Goal: Information Seeking & Learning: Find specific fact

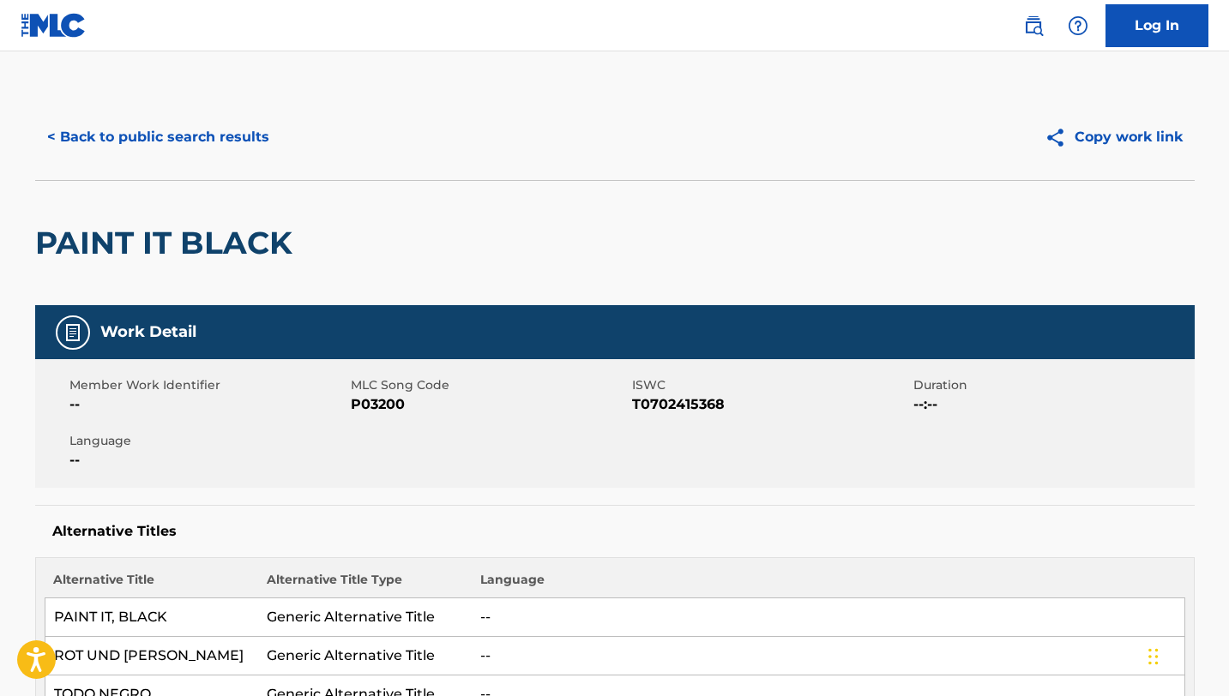
click at [162, 132] on button "< Back to public search results" at bounding box center [158, 137] width 246 height 43
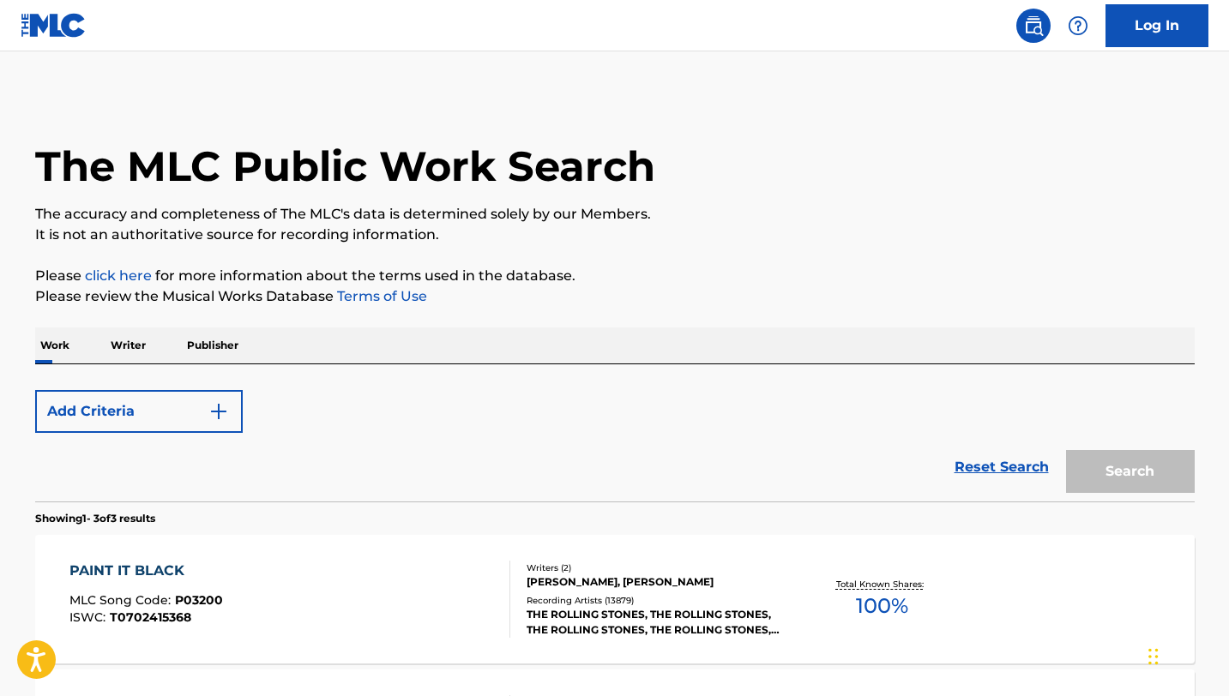
scroll to position [262, 0]
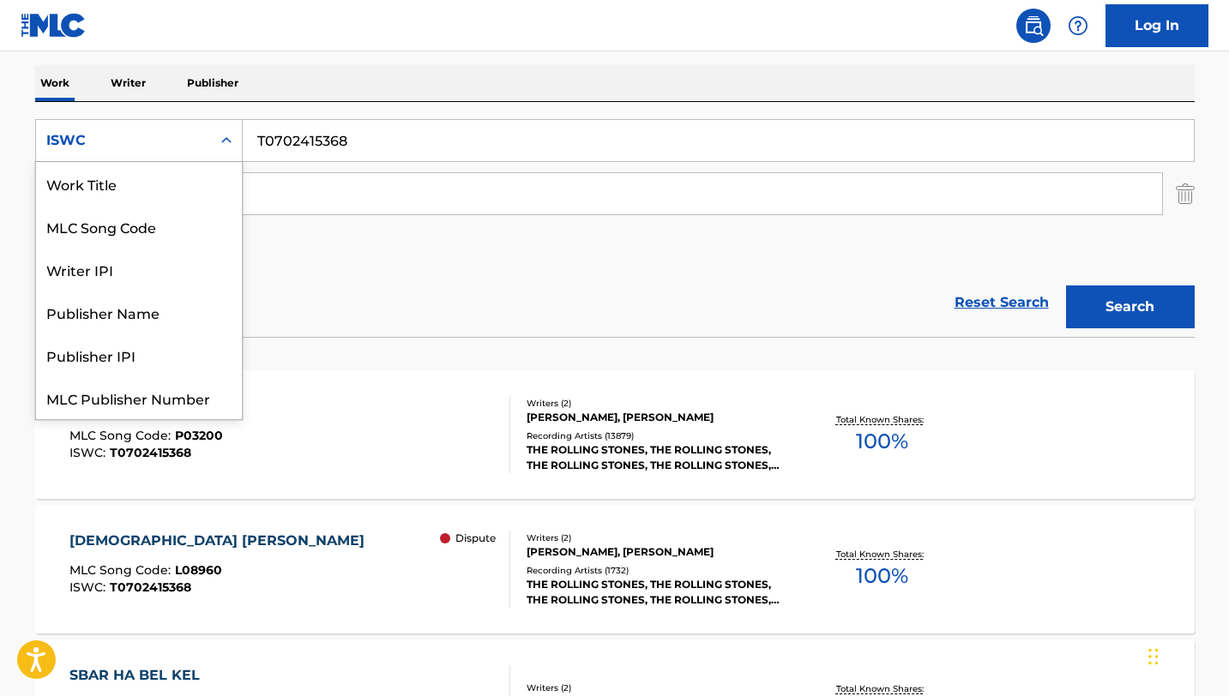
click at [225, 152] on div "Search Form" at bounding box center [226, 140] width 31 height 31
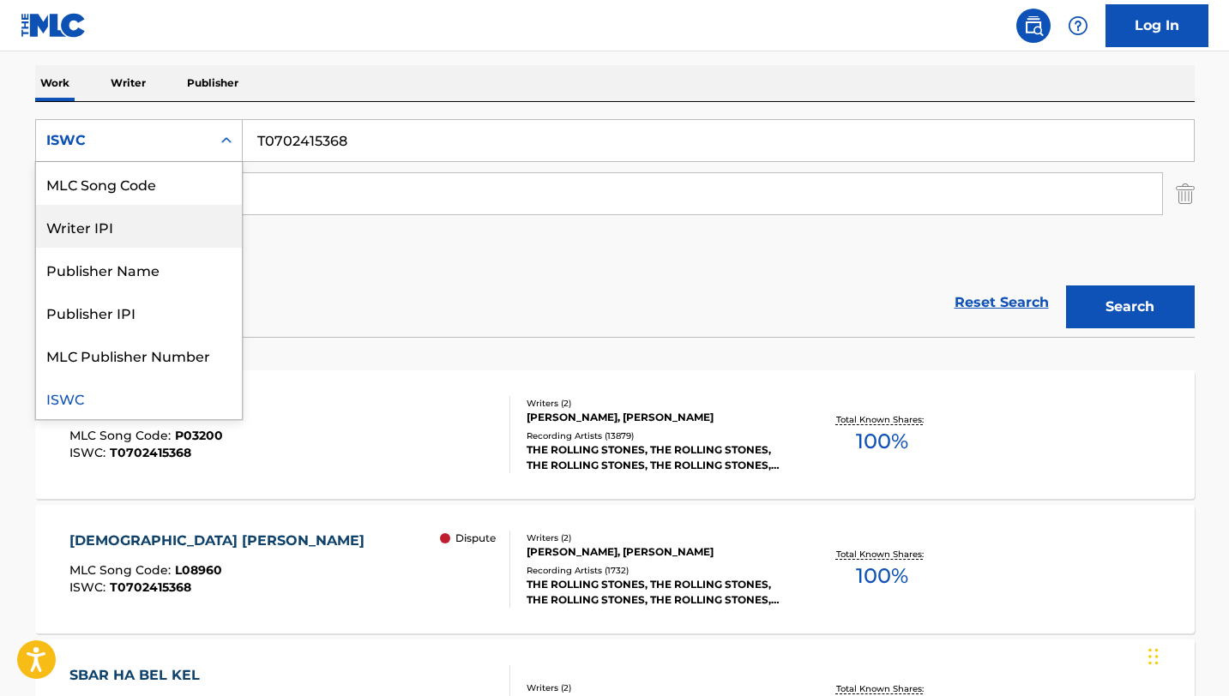
scroll to position [0, 0]
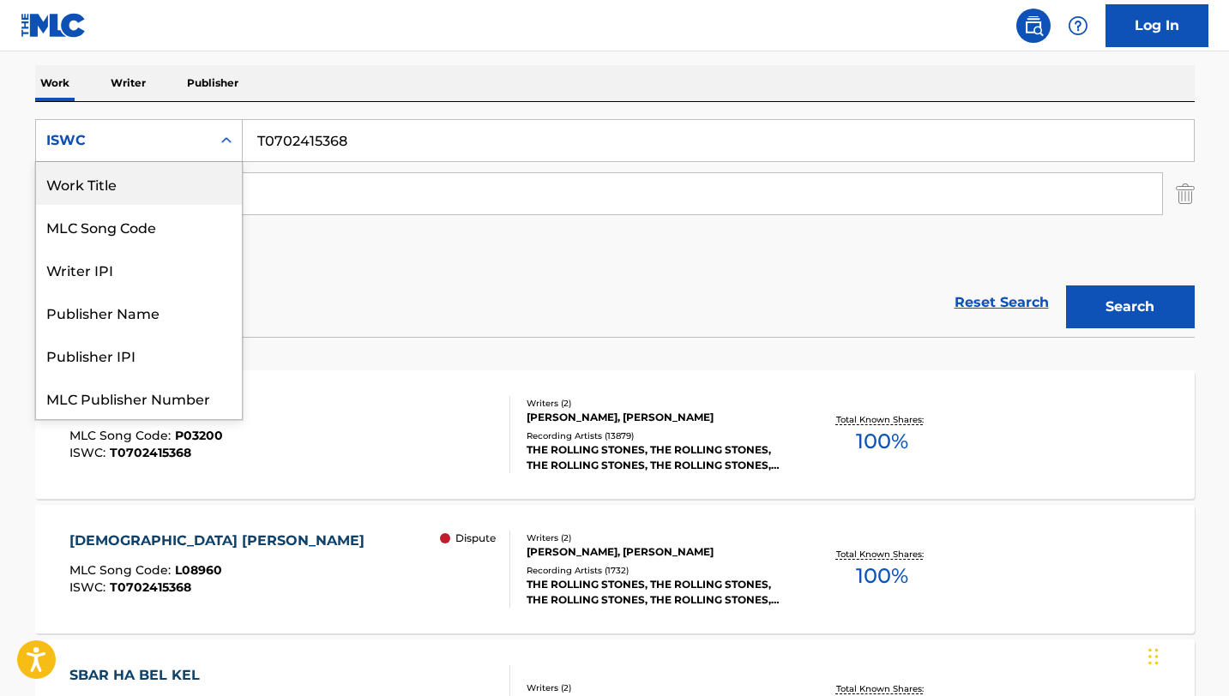
click at [149, 177] on div "Work Title" at bounding box center [139, 183] width 206 height 43
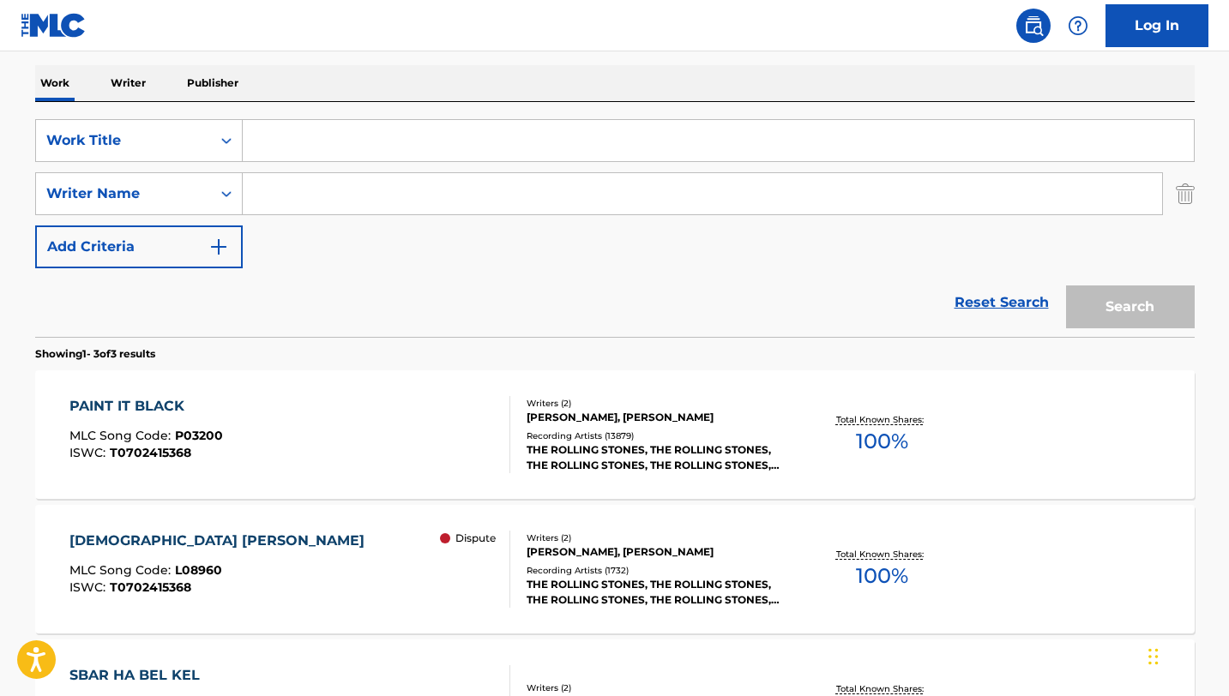
click at [421, 148] on input "Search Form" at bounding box center [718, 140] width 951 height 41
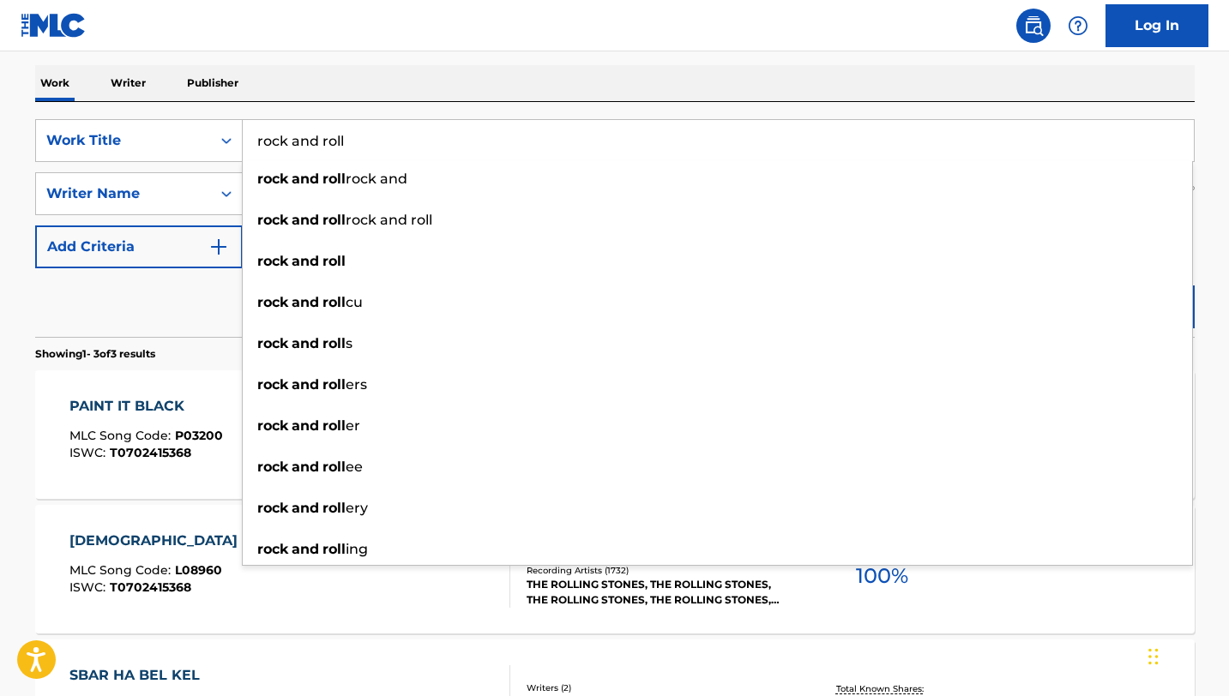
type input "rock and roll"
click at [446, 111] on div "SearchWithCriteriaf497b3fa-6c3b-43bf-9c8a-29fd174af81b Work Title rock and roll…" at bounding box center [614, 219] width 1159 height 235
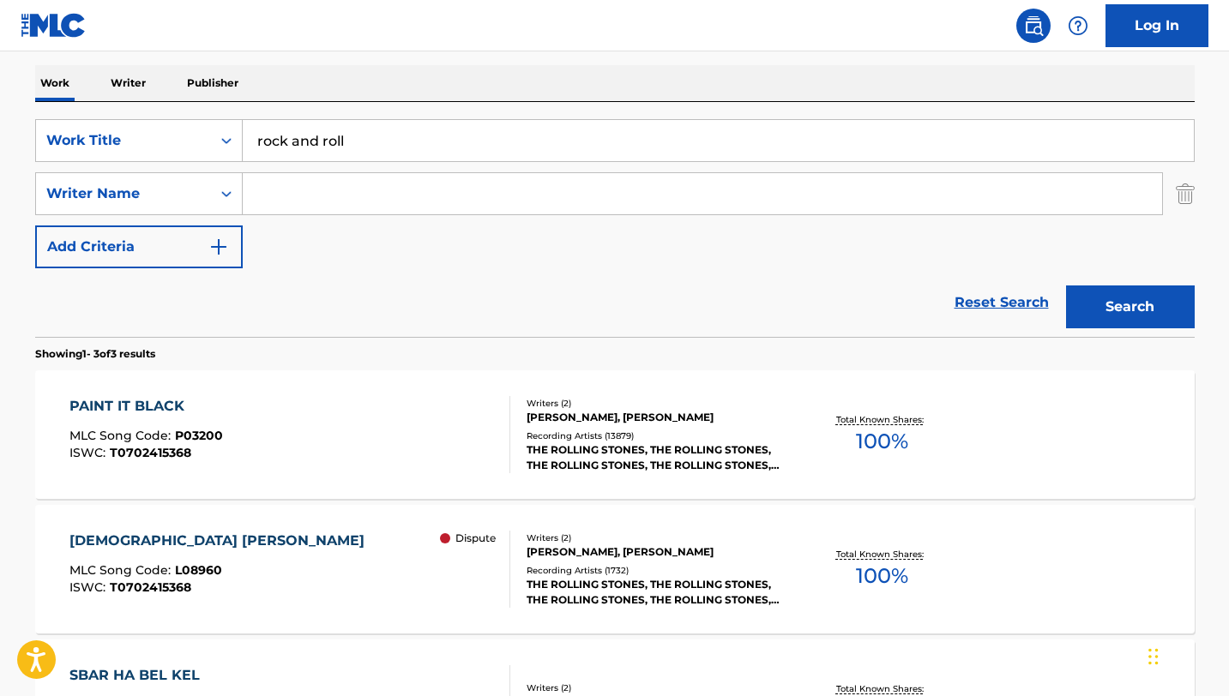
click at [350, 207] on input "Search Form" at bounding box center [702, 193] width 919 height 41
type input "glitter"
click at [1066, 286] on button "Search" at bounding box center [1130, 307] width 129 height 43
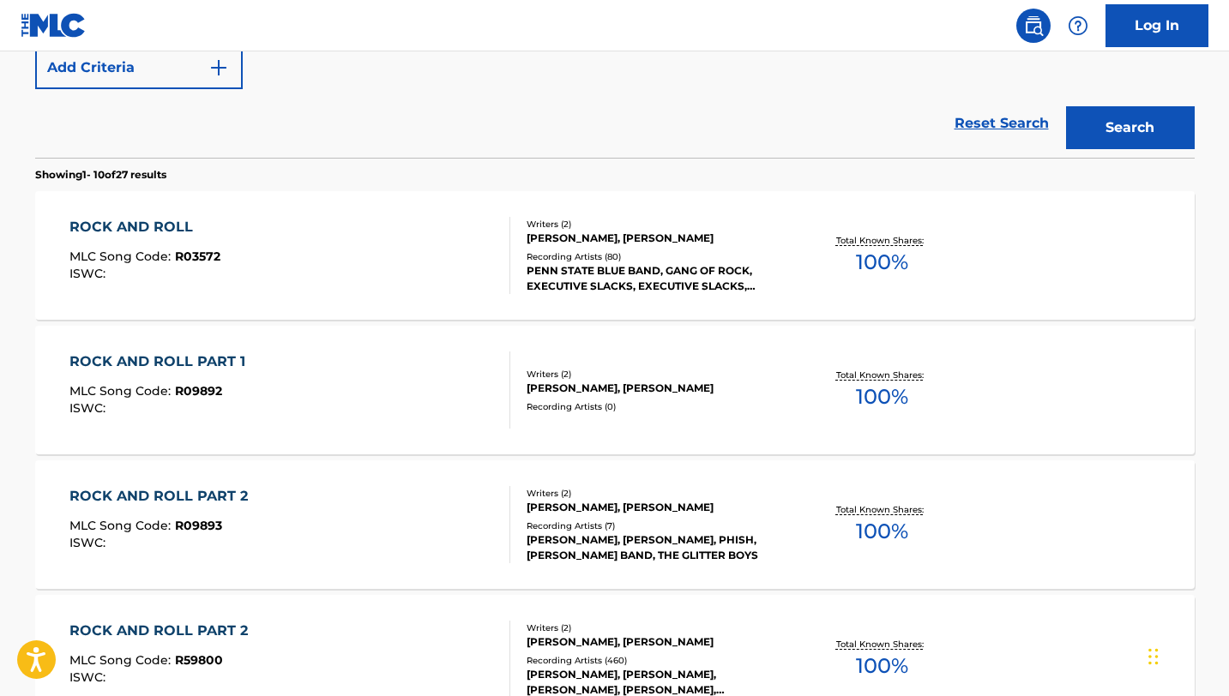
scroll to position [463, 0]
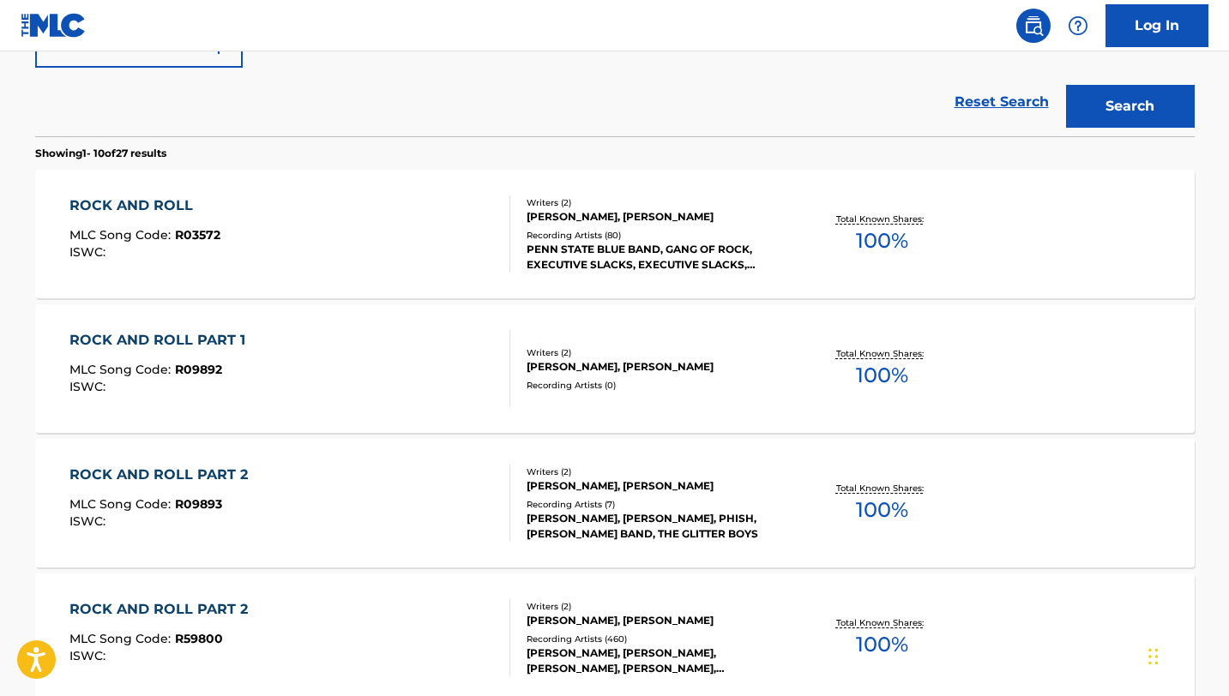
click at [434, 521] on div "ROCK AND ROLL PART 2 MLC Song Code : R09893 ISWC :" at bounding box center [289, 503] width 441 height 77
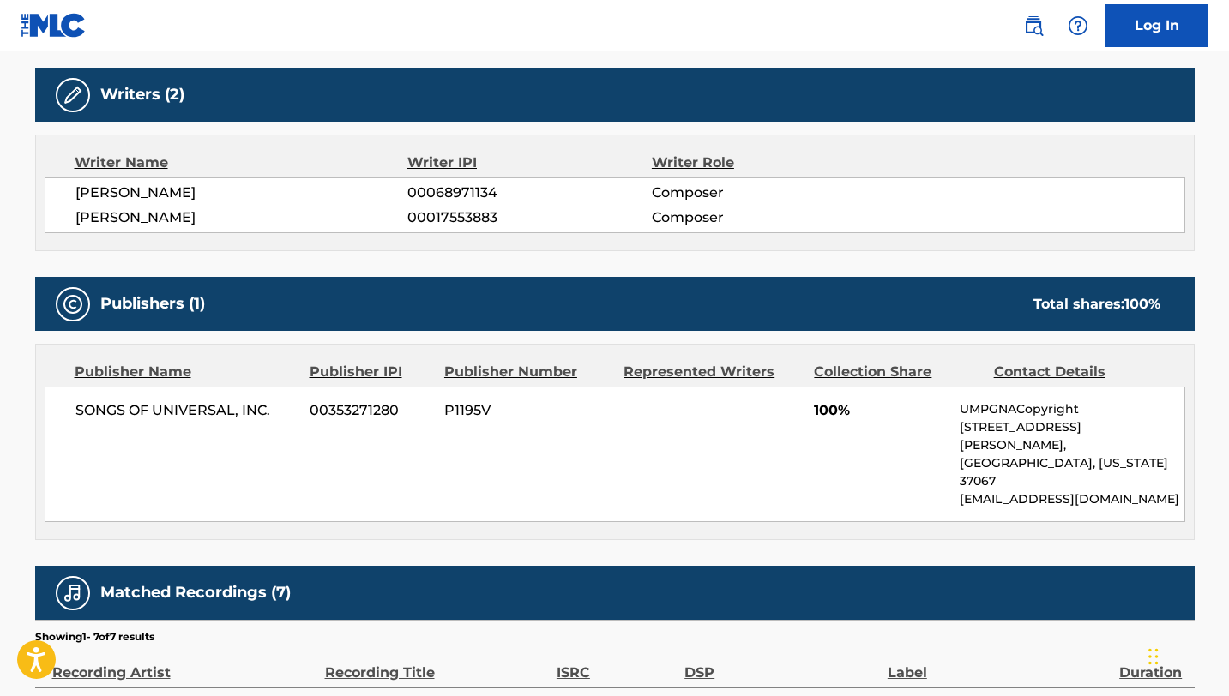
scroll to position [662, 0]
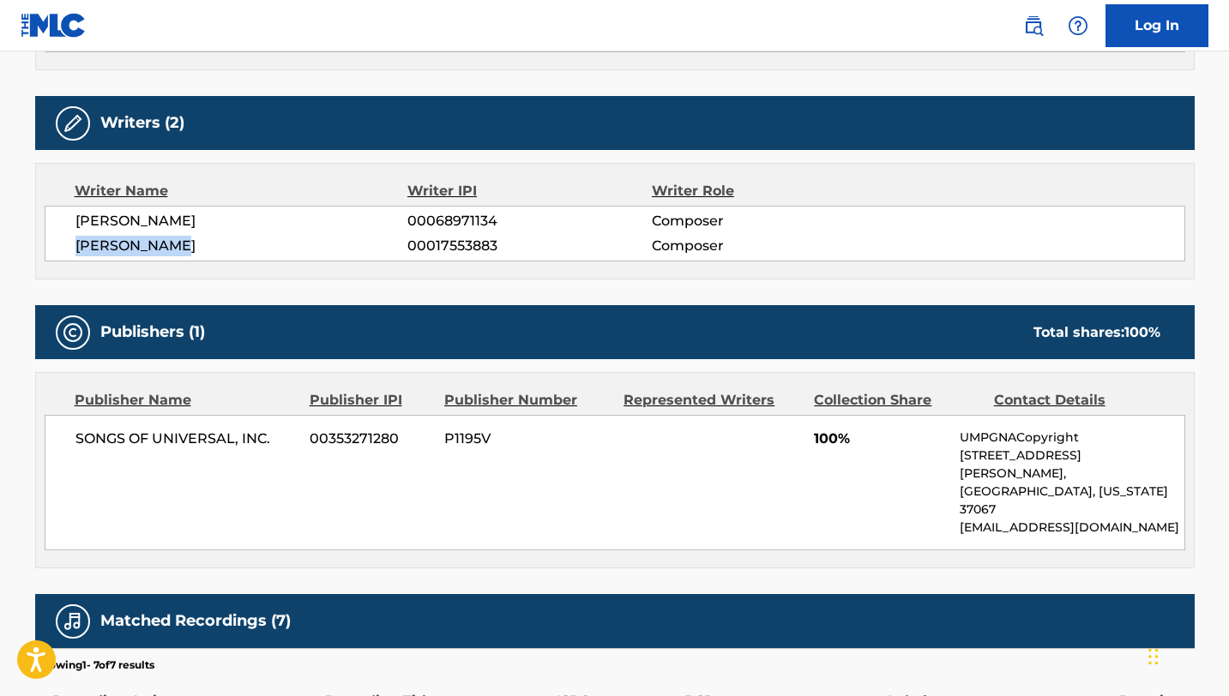
drag, startPoint x: 205, startPoint y: 252, endPoint x: 73, endPoint y: 251, distance: 132.1
click at [73, 252] on div "[PERSON_NAME] 00068971134 Composer [PERSON_NAME] 00017553883 Composer" at bounding box center [615, 234] width 1140 height 56
copy span "[PERSON_NAME]"
